Goal: Communication & Community: Ask a question

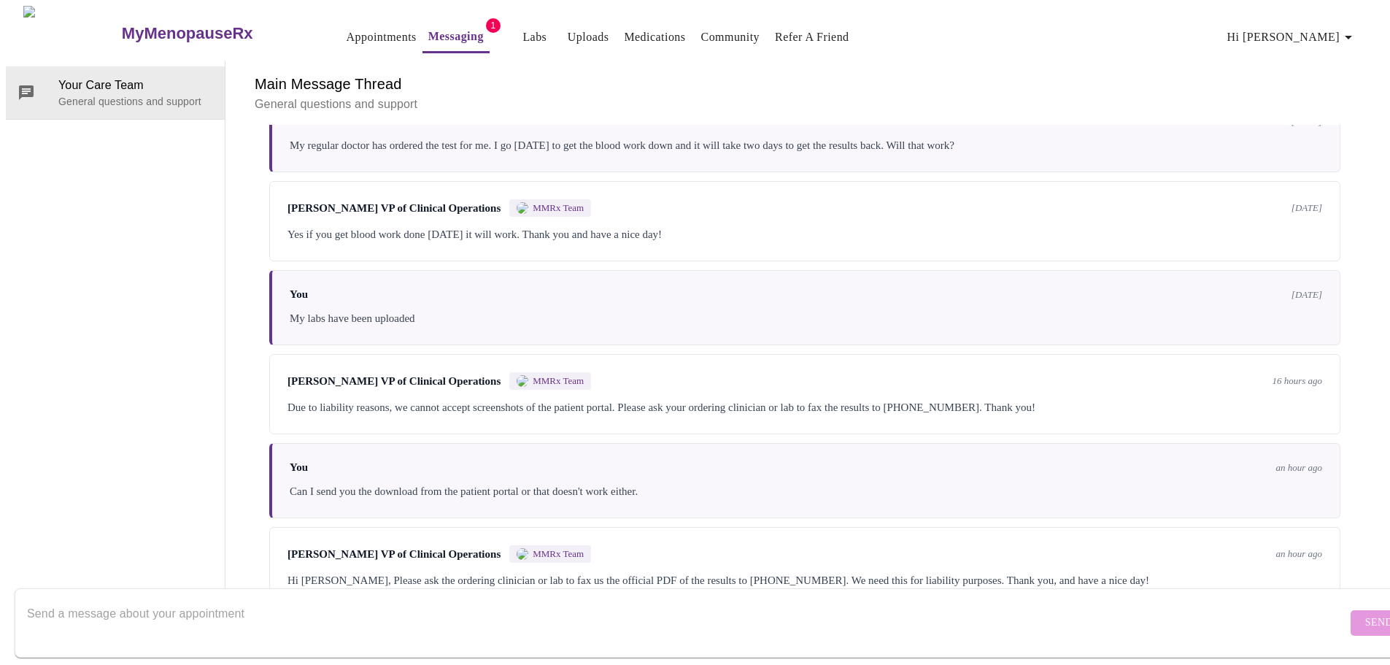
scroll to position [2903, 0]
click at [859, 605] on textarea "Send a message about your appointment" at bounding box center [687, 622] width 1320 height 47
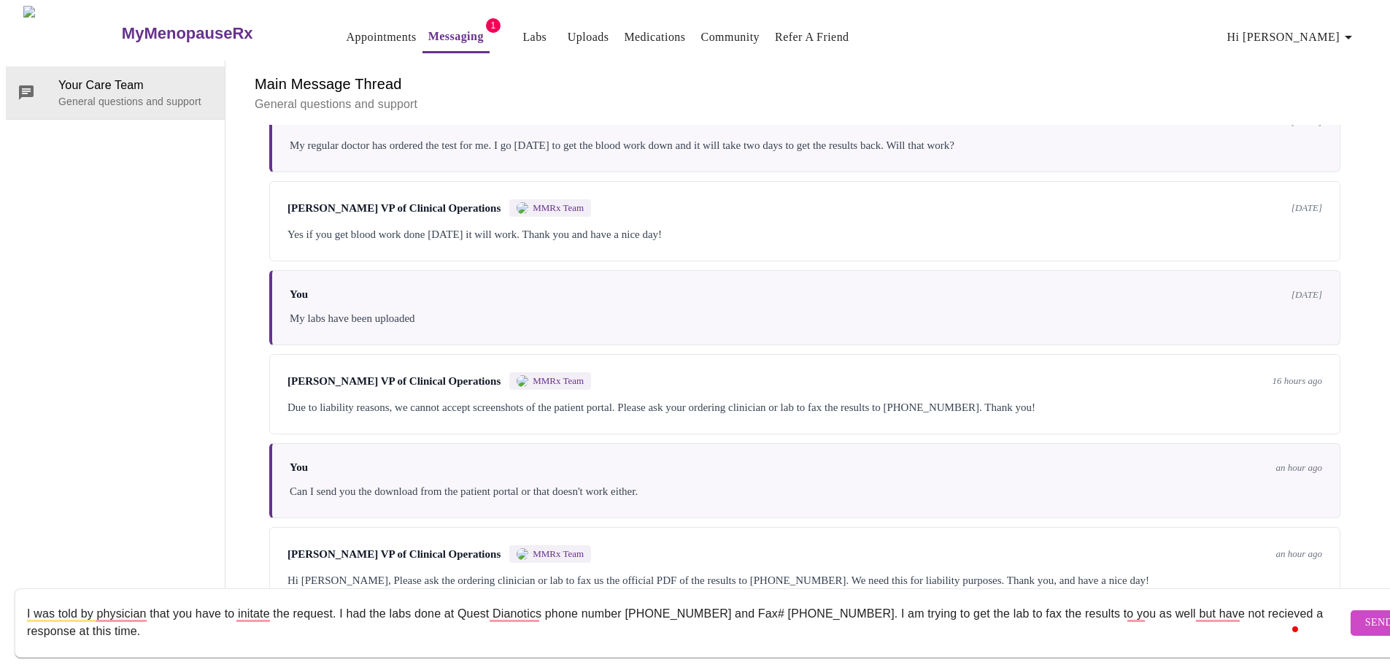
click at [150, 600] on textarea "I was told by physician that you have to initate the request. I had the labs do…" at bounding box center [687, 622] width 1320 height 47
click at [97, 600] on textarea "I was told by physician that you have to initate the request. I had the labs do…" at bounding box center [687, 622] width 1320 height 47
click at [427, 602] on textarea "I was told by my priimary care physician that you have to initiate the request.…" at bounding box center [687, 622] width 1320 height 47
type textarea "I was told by my priimary care physician that you have to initiate the request …"
click at [1365, 614] on span "Send" at bounding box center [1379, 623] width 28 height 18
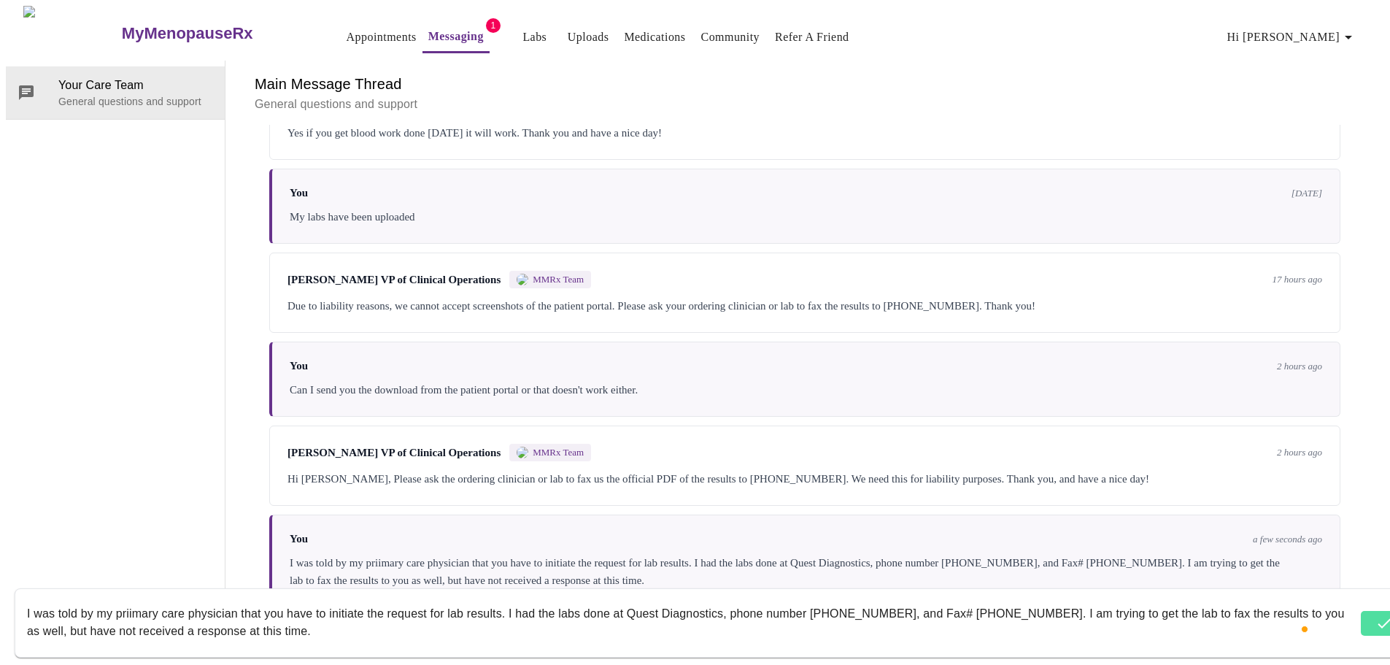
scroll to position [3009, 0]
